Goal: Transaction & Acquisition: Purchase product/service

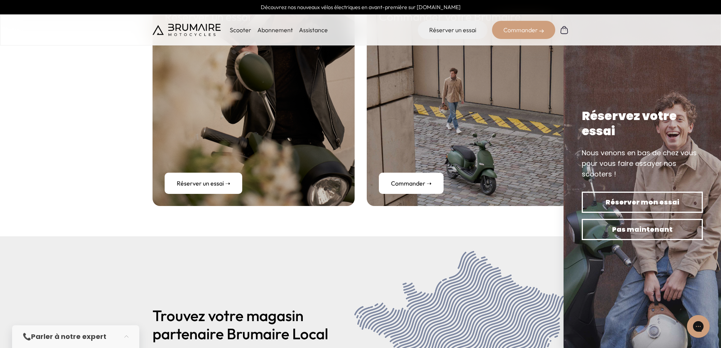
scroll to position [3077, 0]
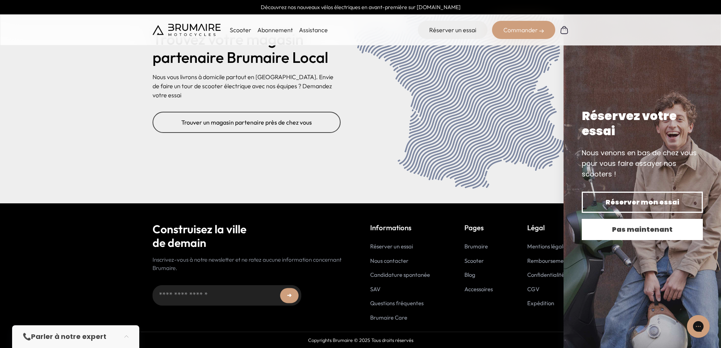
click at [635, 226] on span "Pas maintenant" at bounding box center [642, 229] width 95 height 11
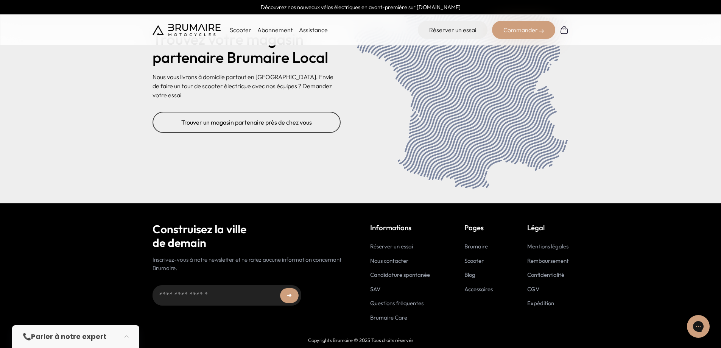
click at [472, 288] on link "Accessoires" at bounding box center [478, 288] width 28 height 7
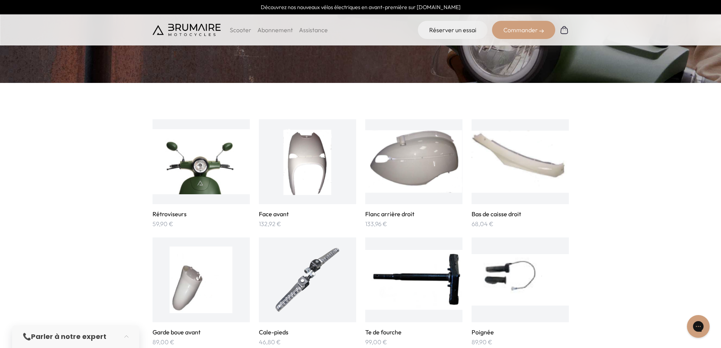
click at [203, 173] on img at bounding box center [201, 161] width 97 height 67
